Goal: Navigation & Orientation: Find specific page/section

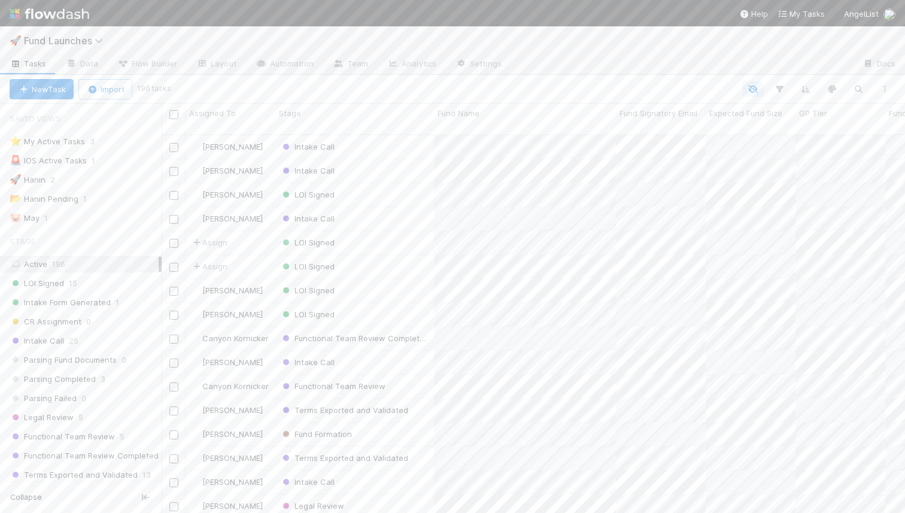
scroll to position [388, 743]
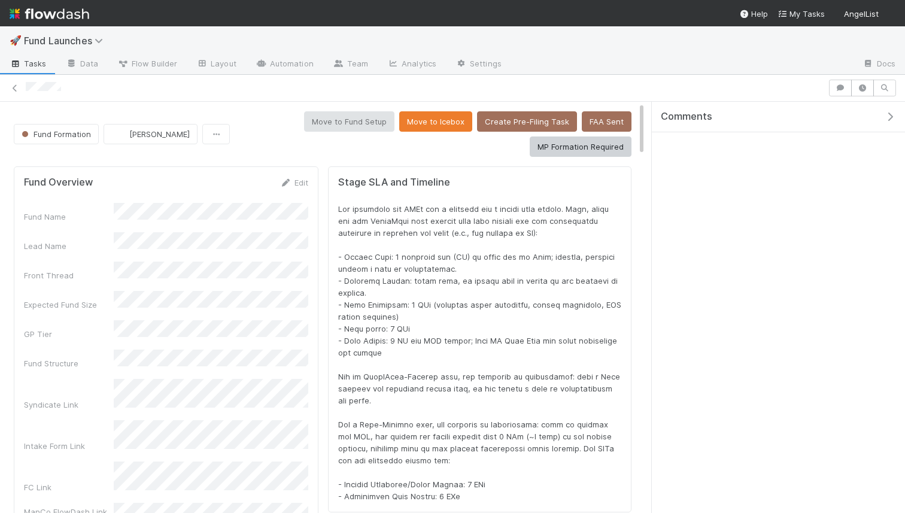
scroll to position [243, 597]
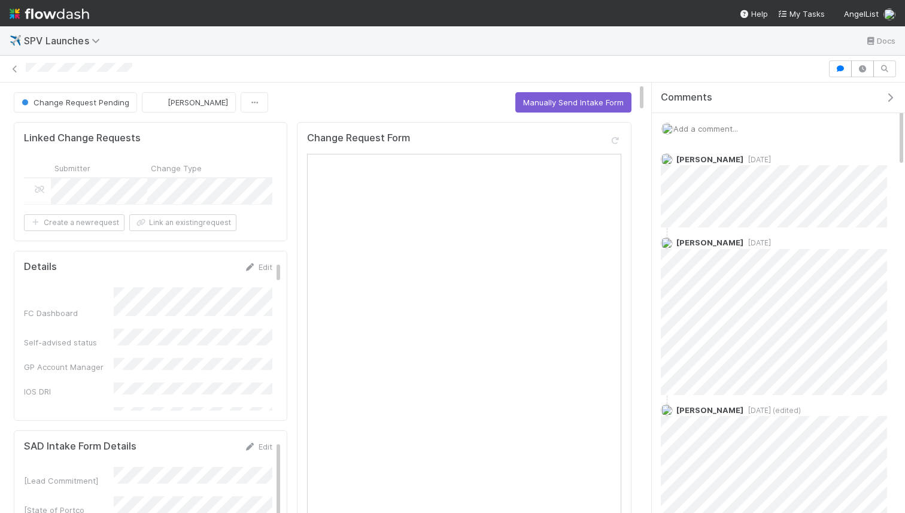
click at [409, 54] on div "✈️ SPV Launches Docs" at bounding box center [452, 40] width 905 height 29
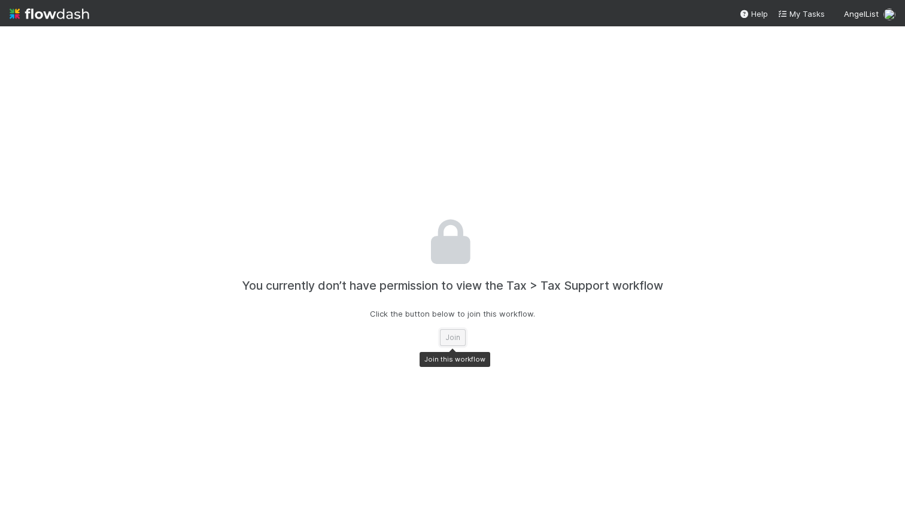
click at [456, 336] on button "Join" at bounding box center [453, 337] width 26 height 17
click at [459, 340] on button "Join" at bounding box center [453, 337] width 26 height 17
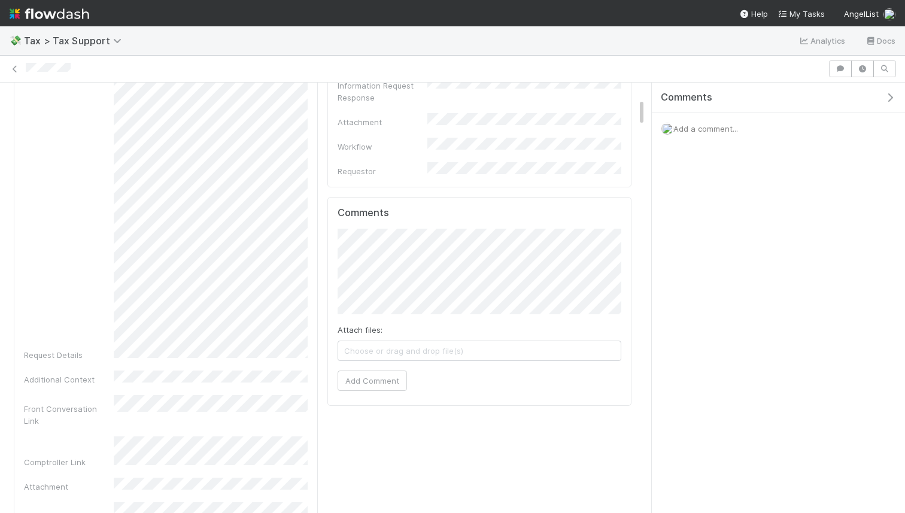
scroll to position [487, 0]
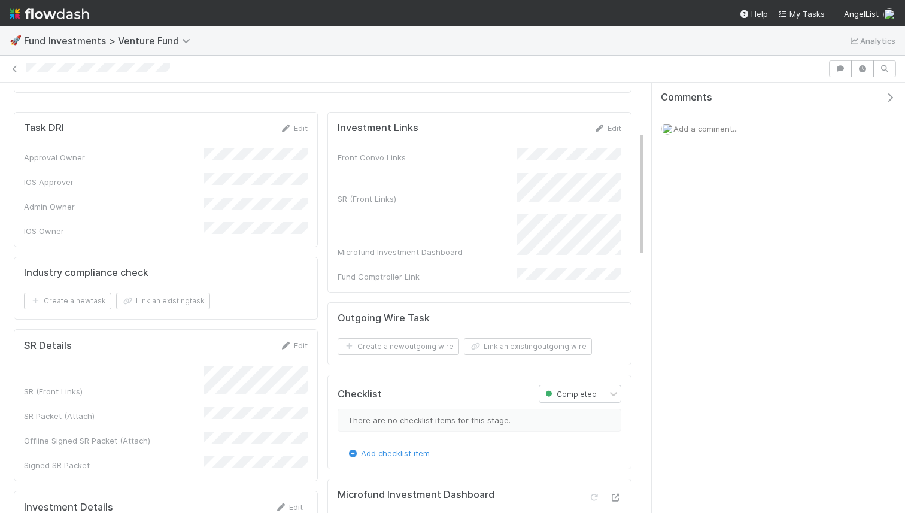
scroll to position [224, 0]
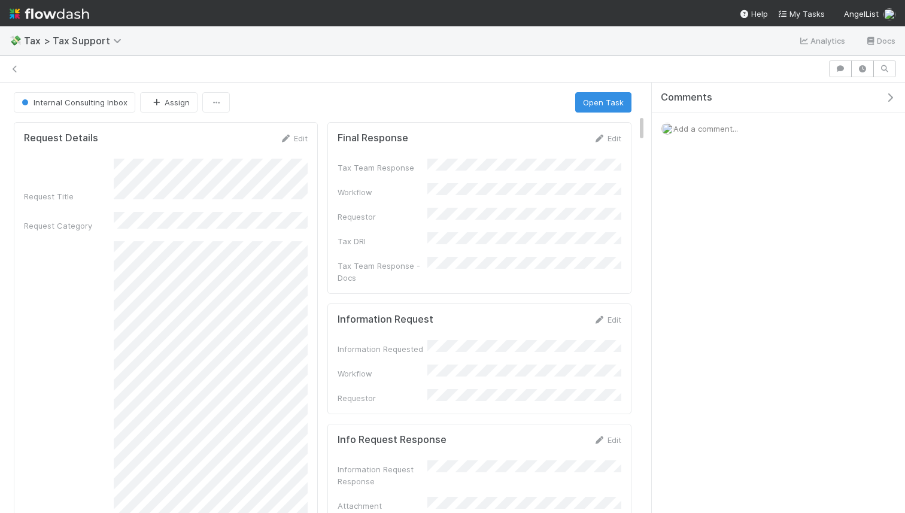
scroll to position [487, 0]
